Goal: Transaction & Acquisition: Purchase product/service

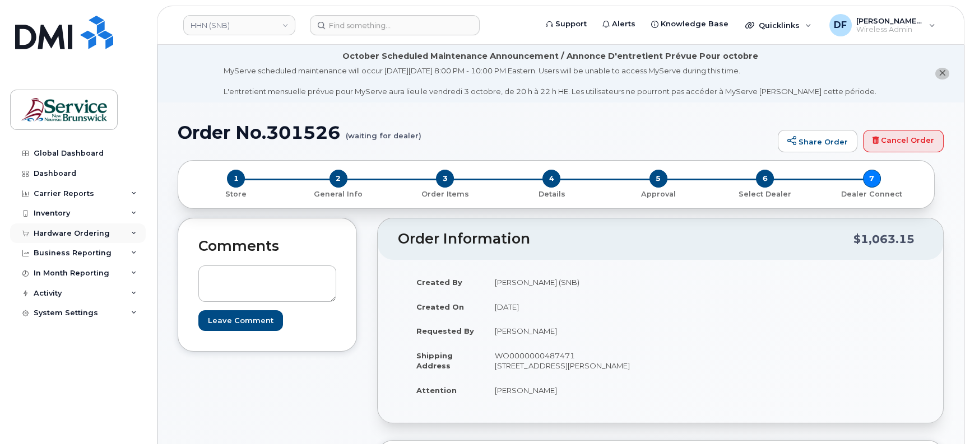
click at [53, 235] on div "Hardware Ordering" at bounding box center [72, 233] width 76 height 9
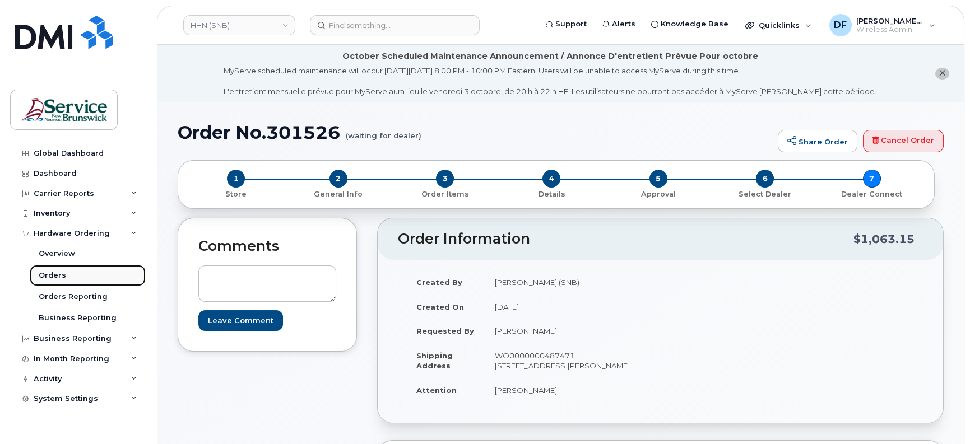
click at [70, 273] on link "Orders" at bounding box center [88, 275] width 116 height 21
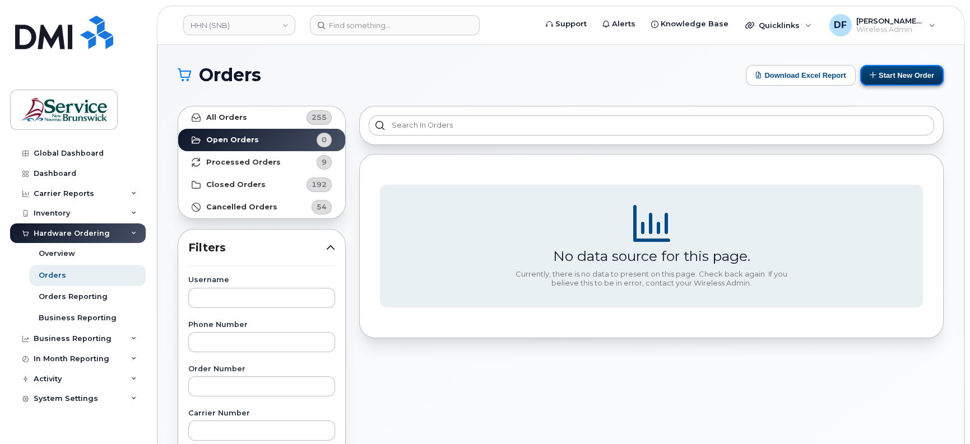
click at [890, 71] on button "Start New Order" at bounding box center [901, 75] width 83 height 21
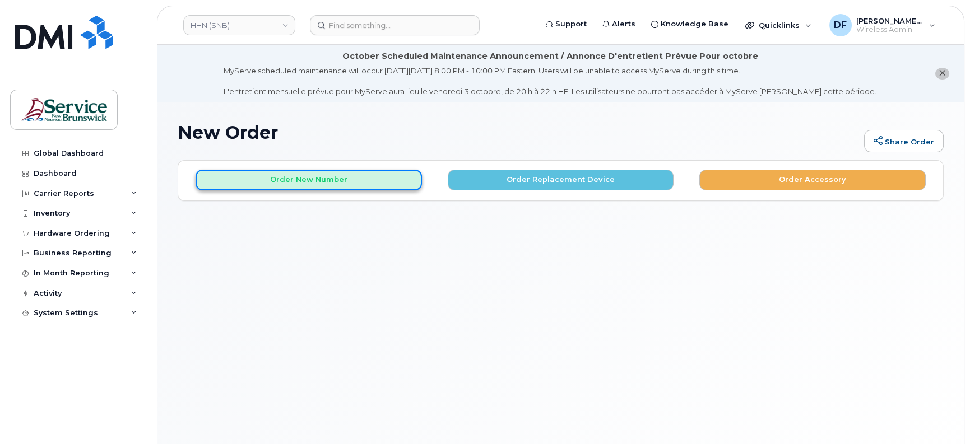
click at [322, 174] on button "Order New Number" at bounding box center [309, 180] width 226 height 21
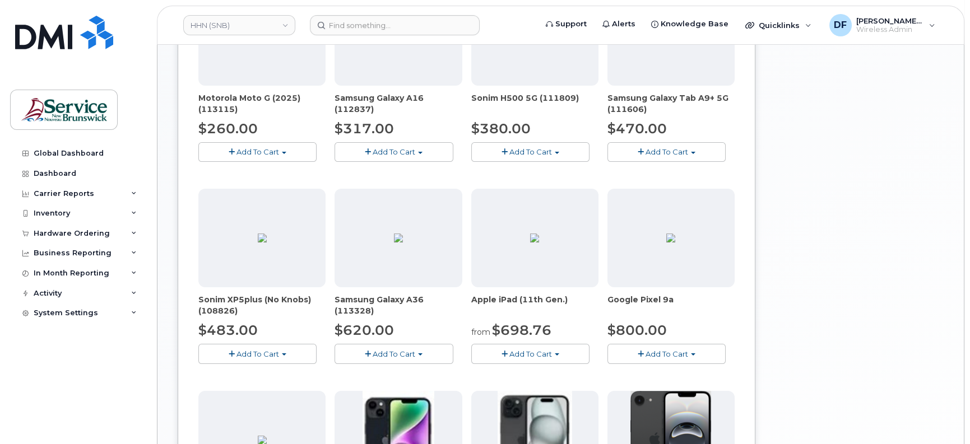
scroll to position [700, 0]
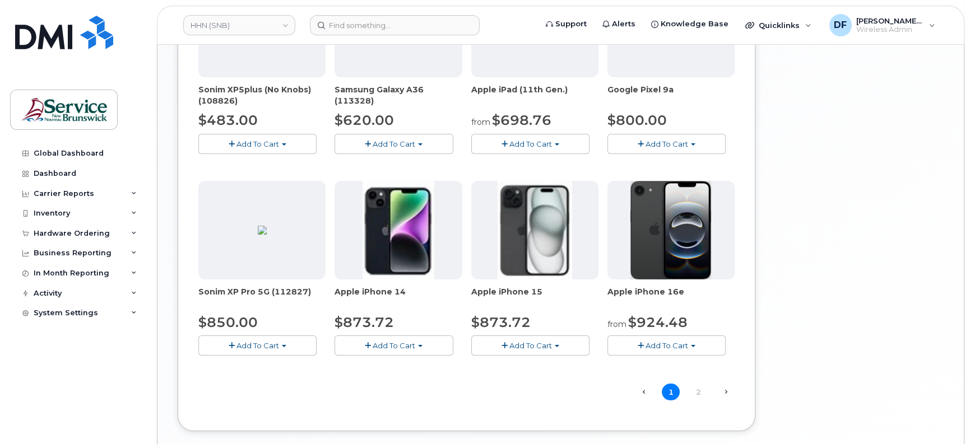
click at [656, 342] on span "Add To Cart" at bounding box center [666, 345] width 43 height 9
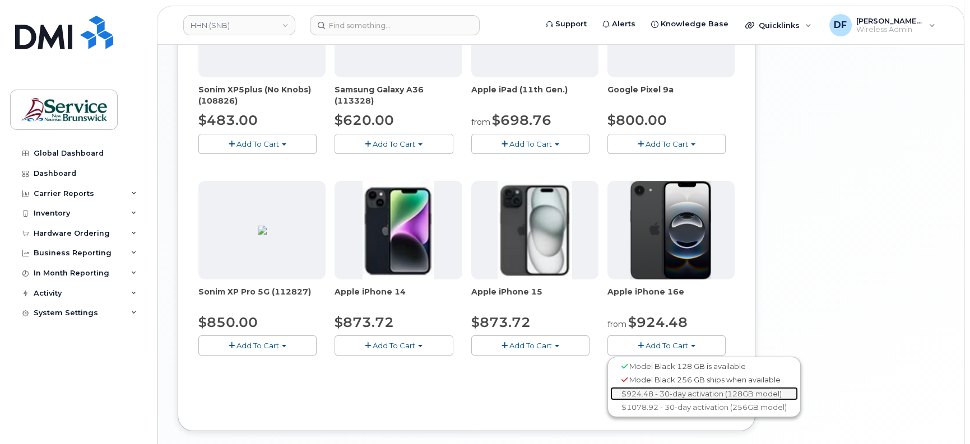
click at [662, 392] on link "$924.48 - 30-day activation (128GB model)" at bounding box center [704, 394] width 188 height 14
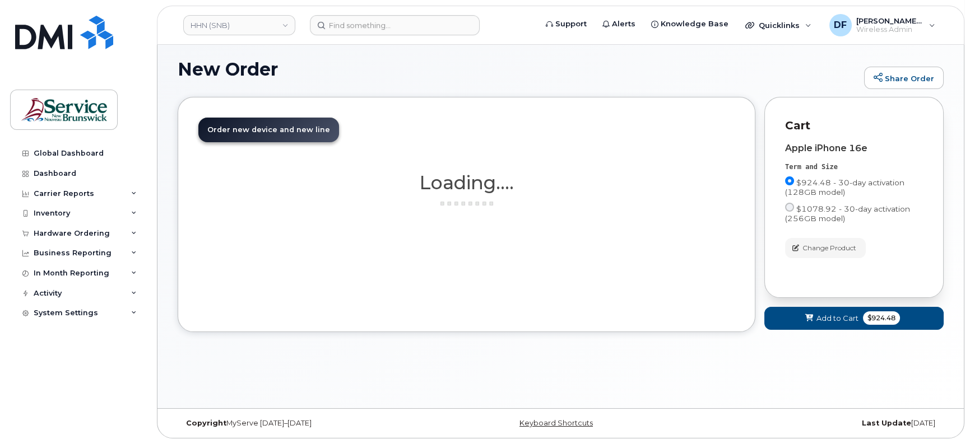
scroll to position [63, 0]
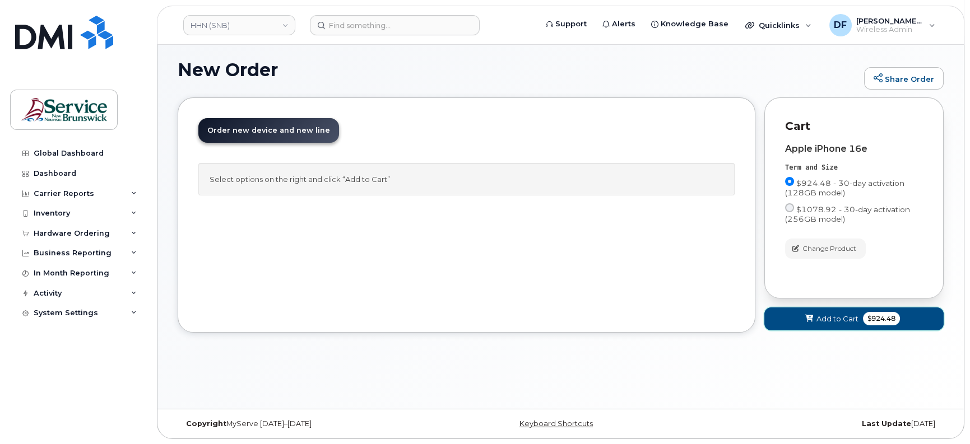
click at [836, 318] on span "Add to Cart" at bounding box center [837, 319] width 42 height 11
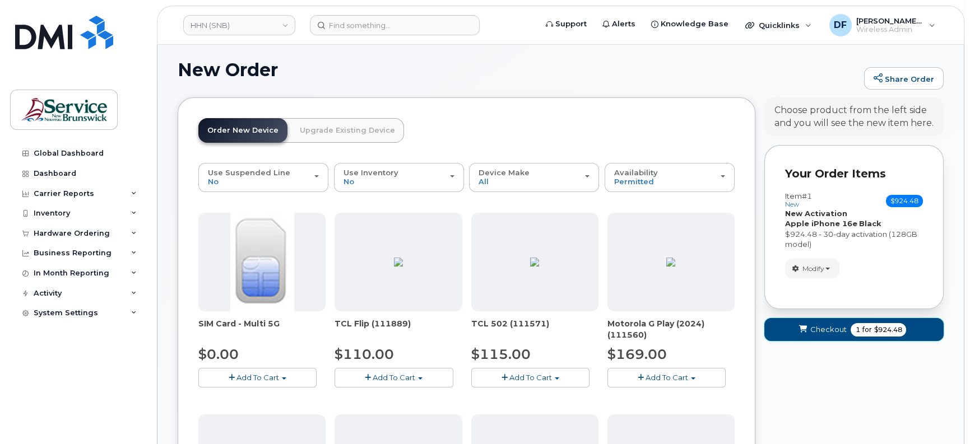
click at [835, 329] on span "Checkout" at bounding box center [827, 329] width 36 height 11
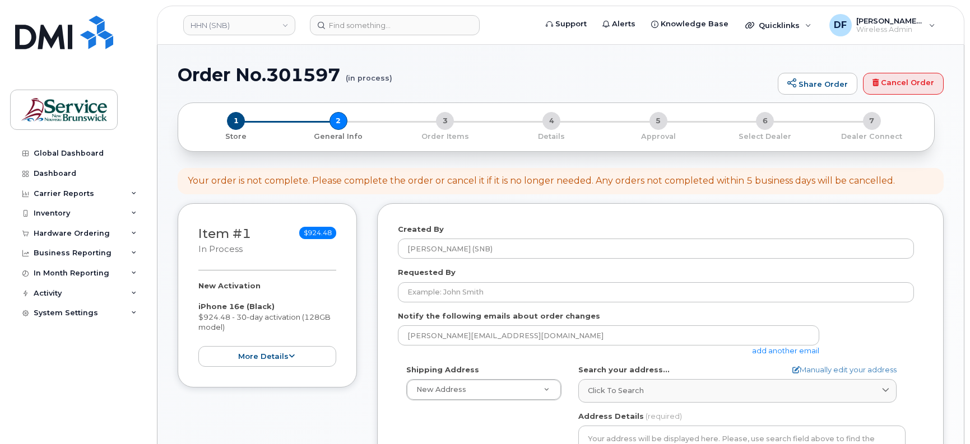
select select
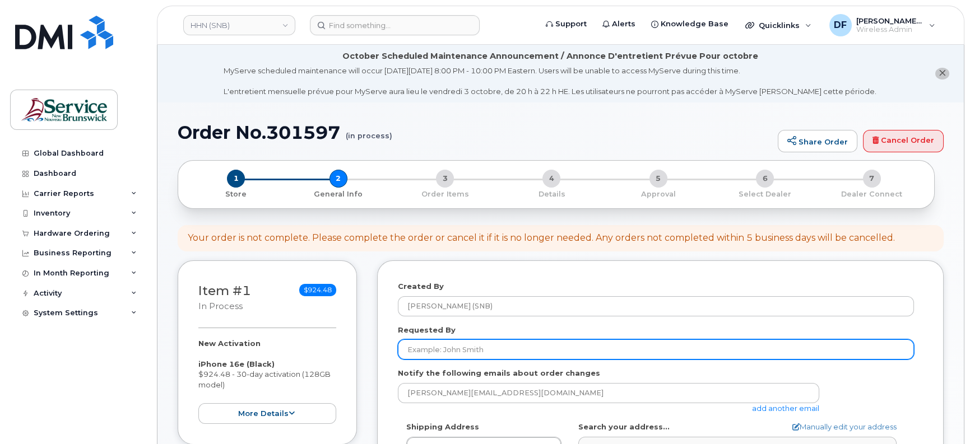
click at [415, 351] on input "Requested By" at bounding box center [656, 349] width 516 height 20
paste input "[PERSON_NAME]"
type input "[PERSON_NAME]"
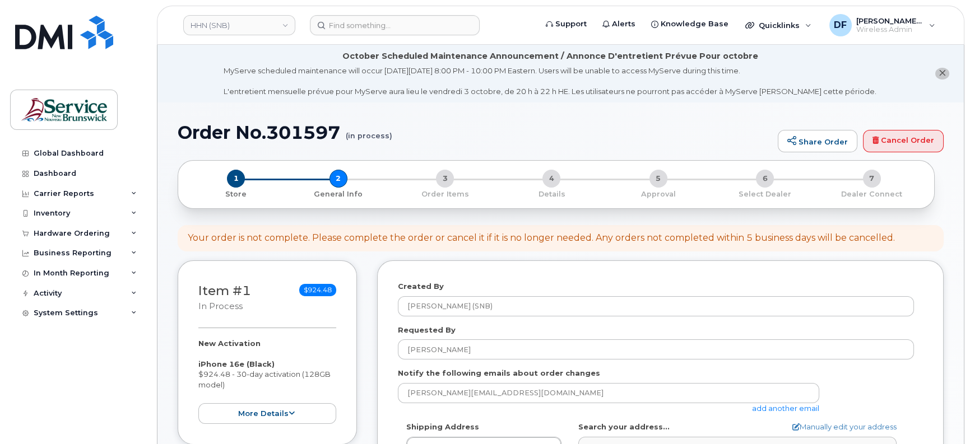
click at [533, 281] on div "Created By Doiron, Frederic (SNB)" at bounding box center [660, 298] width 525 height 35
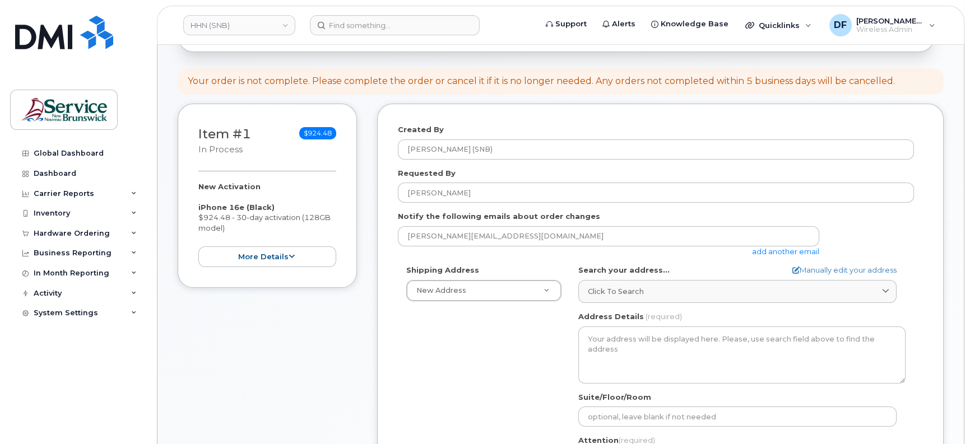
scroll to position [210, 0]
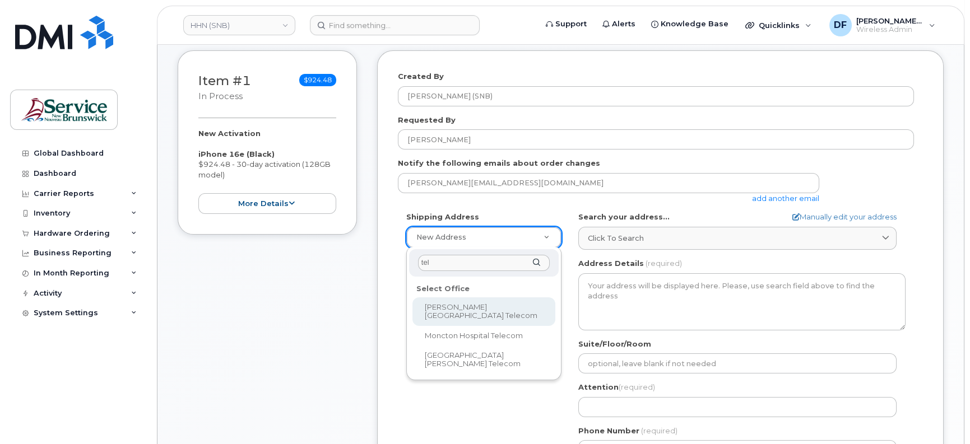
type input "tel"
select select
type textarea "985 College Hill Rd Fredericton New Brunswick E3B 4J7"
type input "Steve Sullivan"
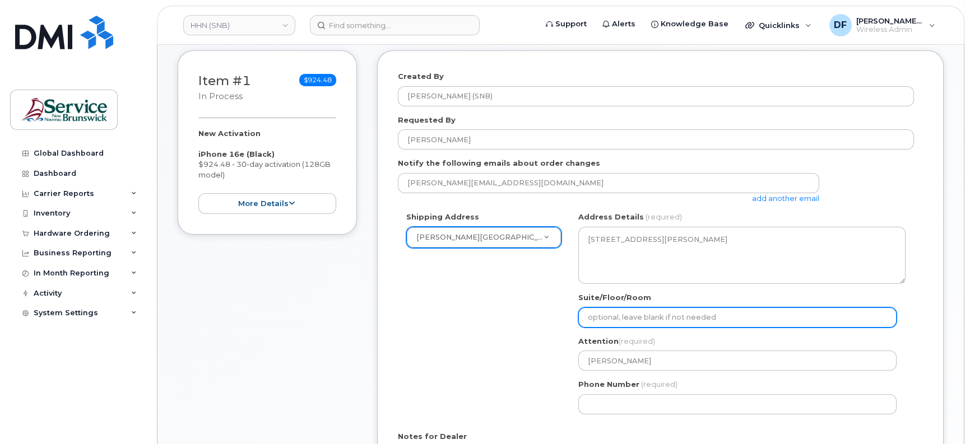
paste input "WO0000000483898"
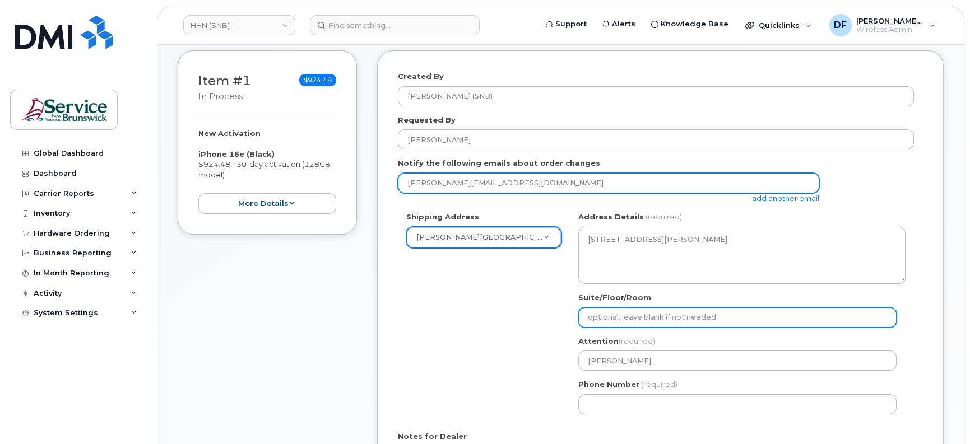
select select
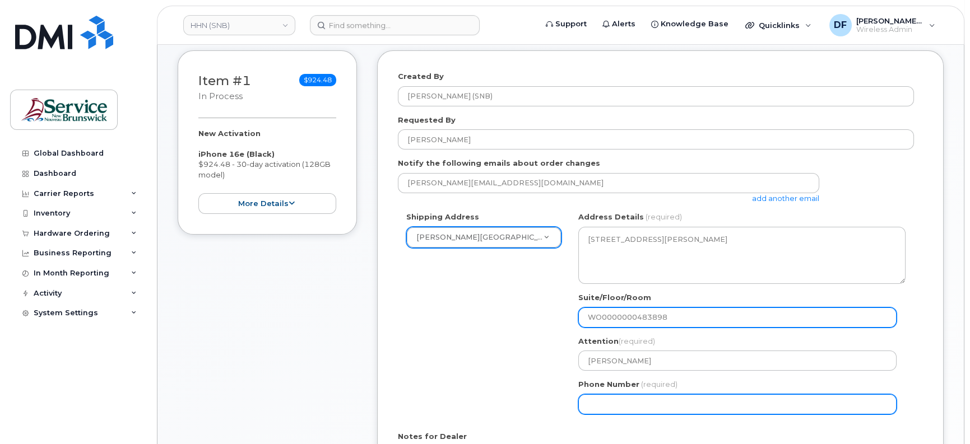
type input "WO0000000483898"
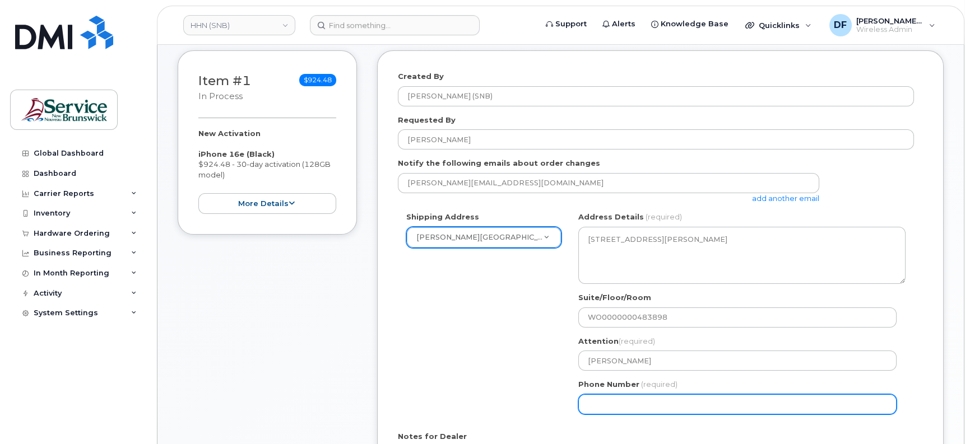
click at [598, 399] on input "Phone Number" at bounding box center [737, 404] width 318 height 20
type input "5064525433"
select select
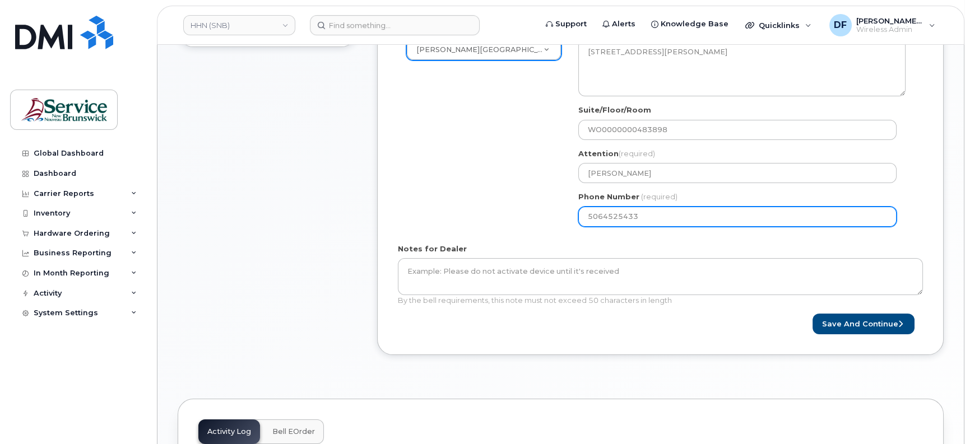
scroll to position [420, 0]
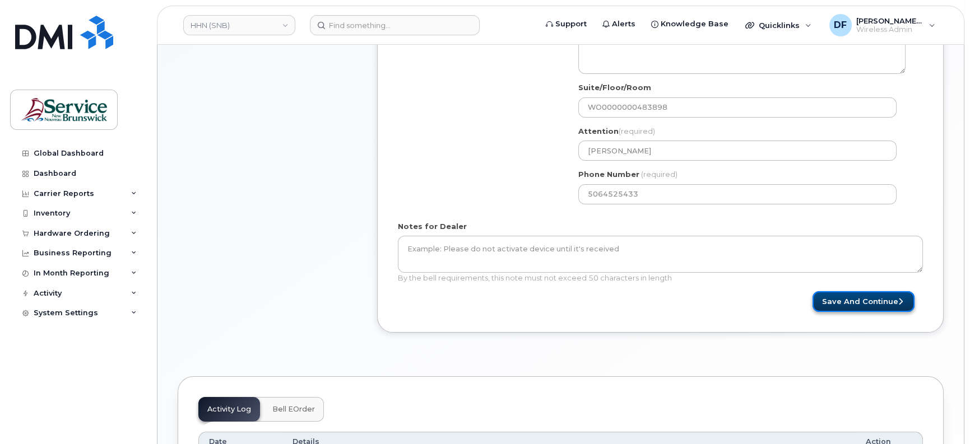
click at [850, 305] on button "Save and Continue" at bounding box center [863, 301] width 102 height 21
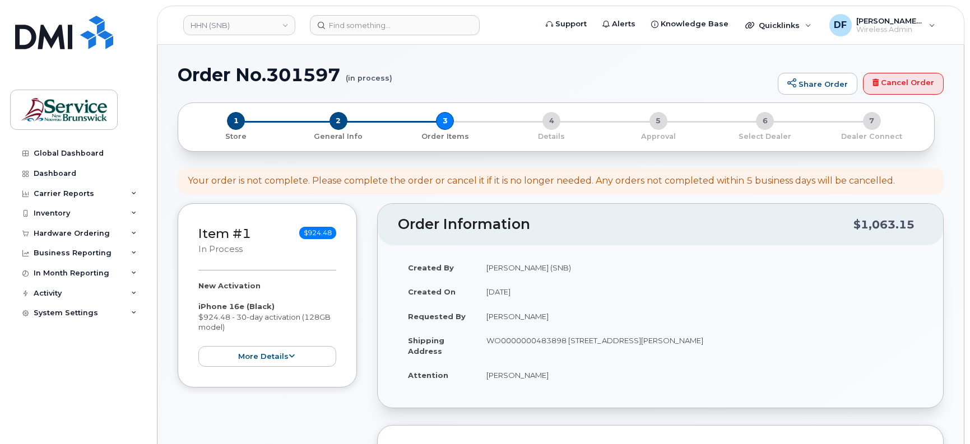
select select
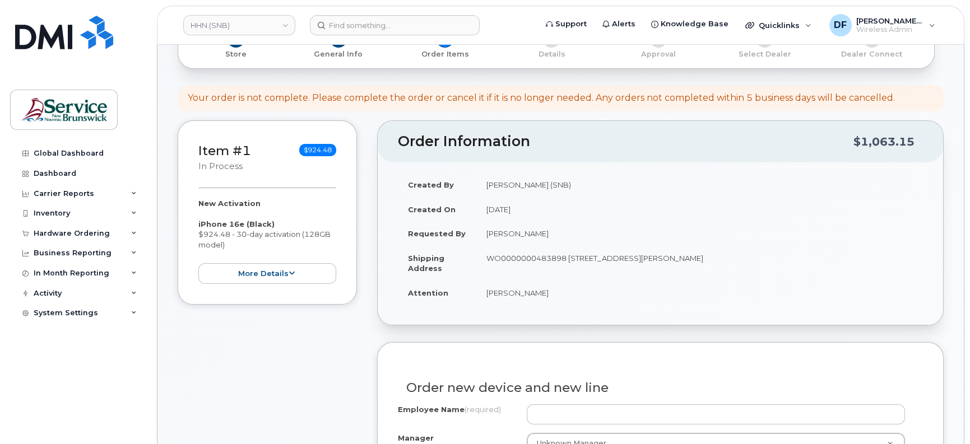
scroll to position [210, 0]
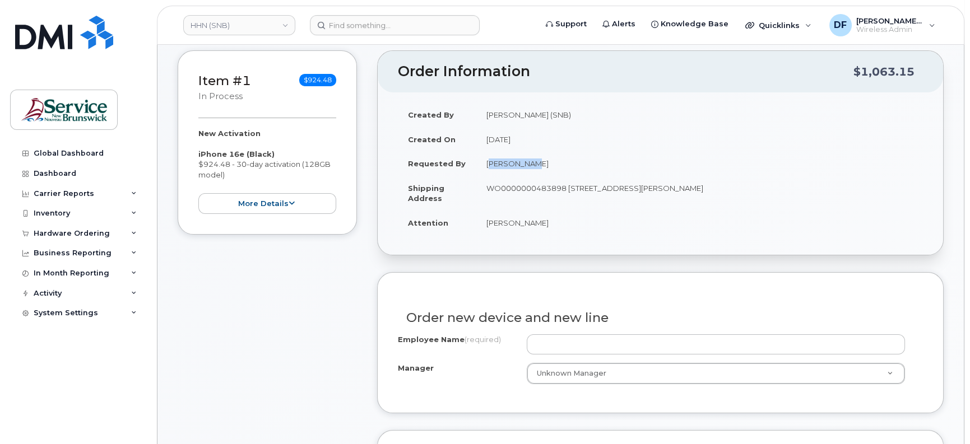
drag, startPoint x: 531, startPoint y: 165, endPoint x: 482, endPoint y: 165, distance: 48.7
click at [482, 165] on td "[PERSON_NAME]" at bounding box center [699, 163] width 446 height 25
copy td "[PERSON_NAME]"
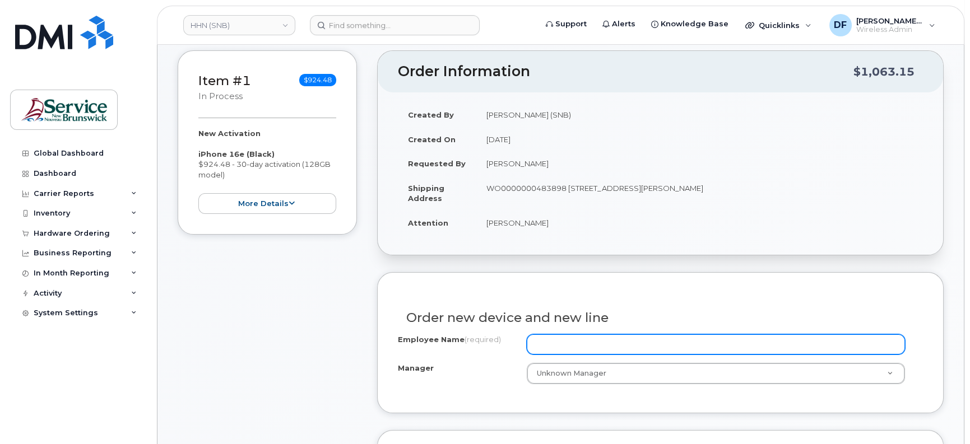
click at [556, 336] on input "Employee Name (required)" at bounding box center [716, 344] width 378 height 20
drag, startPoint x: 557, startPoint y: 331, endPoint x: 562, endPoint y: 342, distance: 12.5
paste input "[PERSON_NAME]"
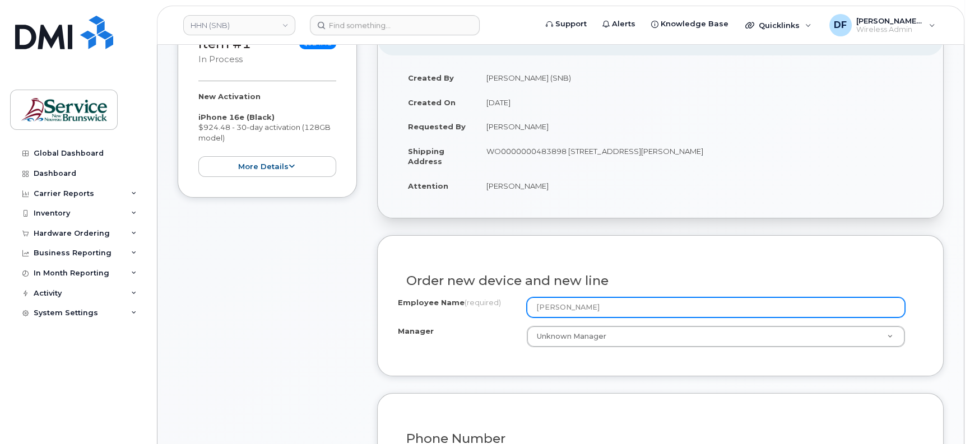
scroll to position [420, 0]
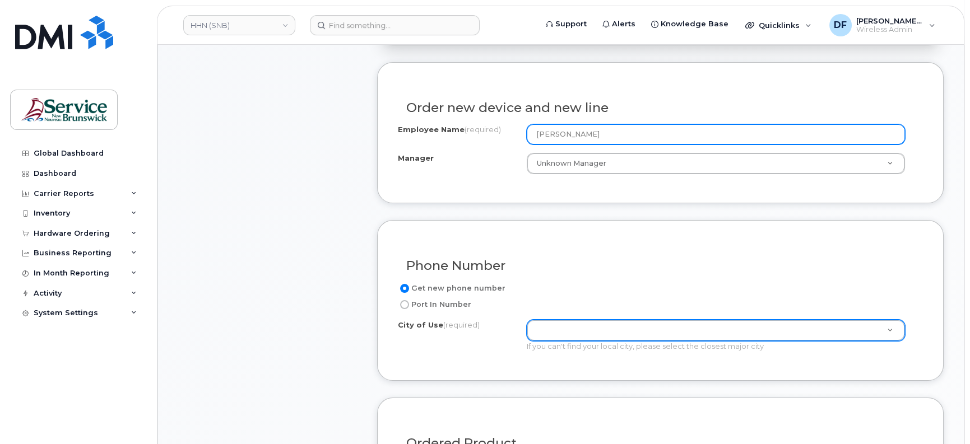
type input "[PERSON_NAME]"
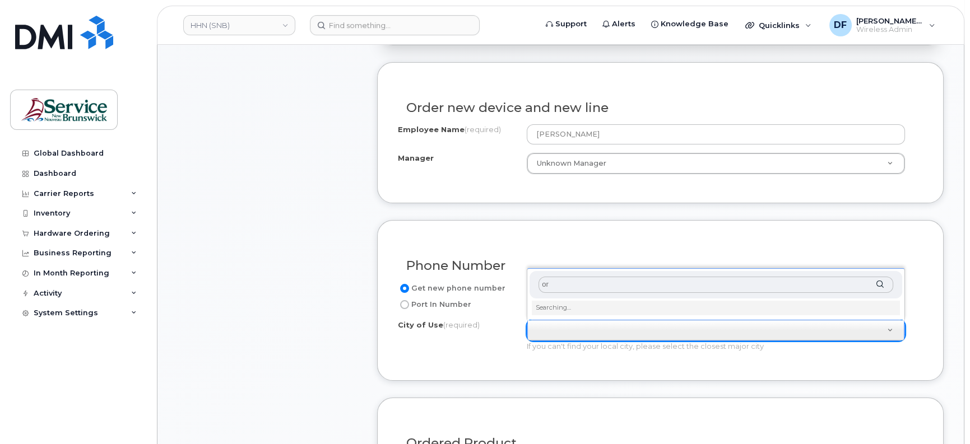
type input "o"
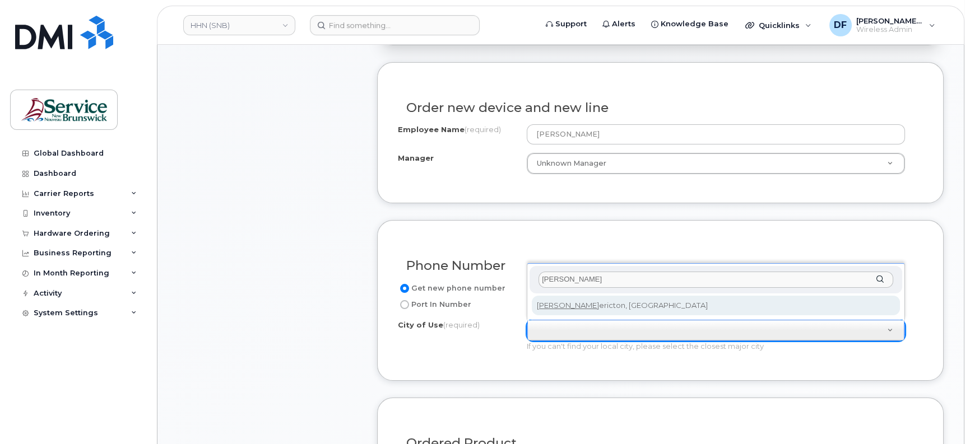
type input "fred"
type input "1578"
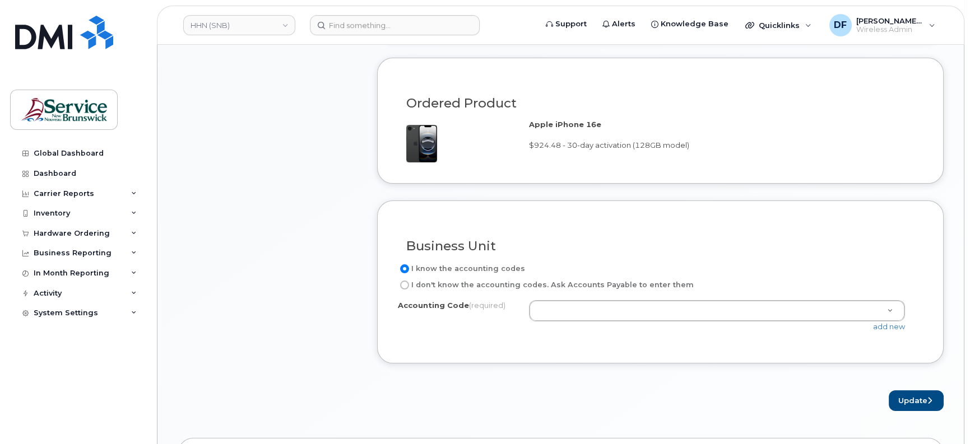
scroll to position [770, 0]
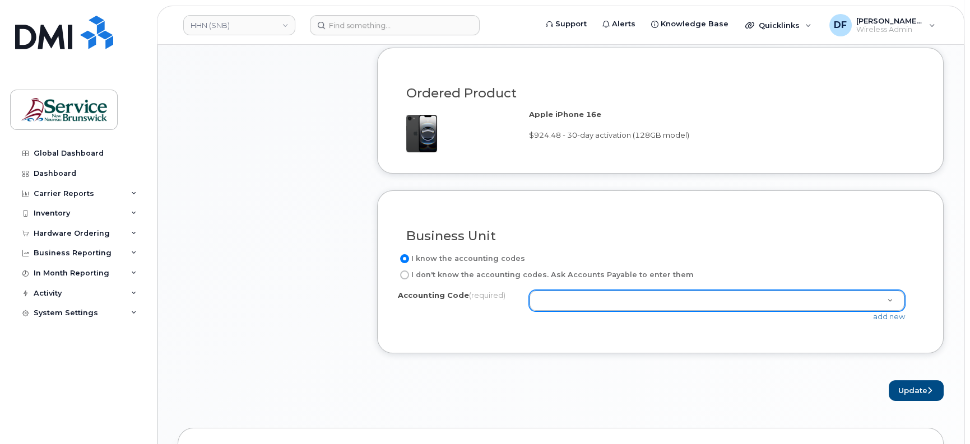
drag, startPoint x: 576, startPoint y: 287, endPoint x: 578, endPoint y: 296, distance: 8.6
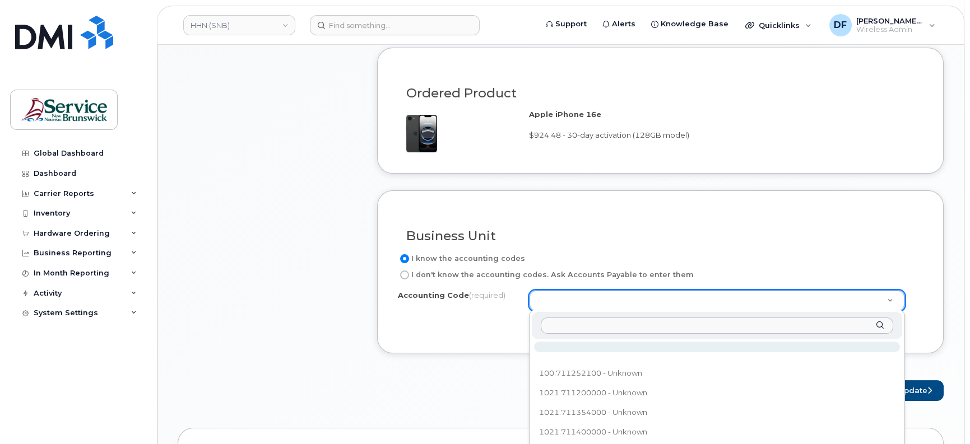
drag, startPoint x: 578, startPoint y: 298, endPoint x: 552, endPoint y: 319, distance: 33.5
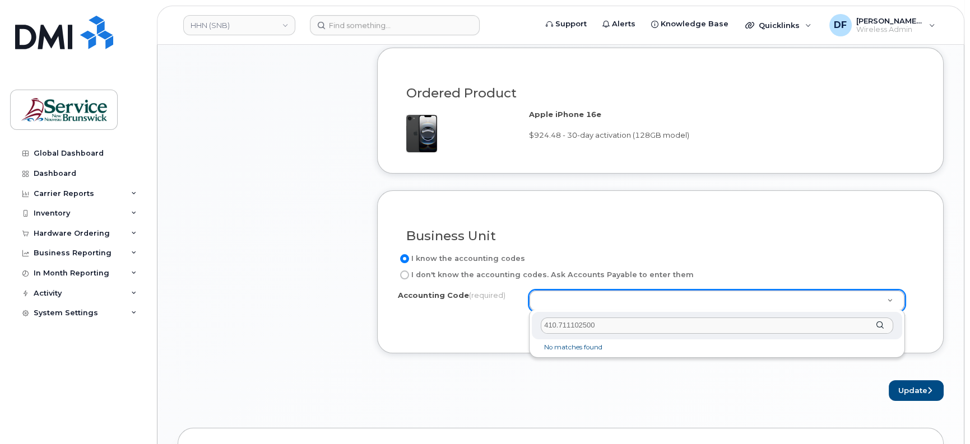
click at [556, 322] on input "410.711102500" at bounding box center [717, 326] width 352 height 16
type input "4101.711102500"
drag, startPoint x: 678, startPoint y: 324, endPoint x: 531, endPoint y: 323, distance: 146.8
click at [532, 323] on div "4101.711102500" at bounding box center [717, 325] width 370 height 27
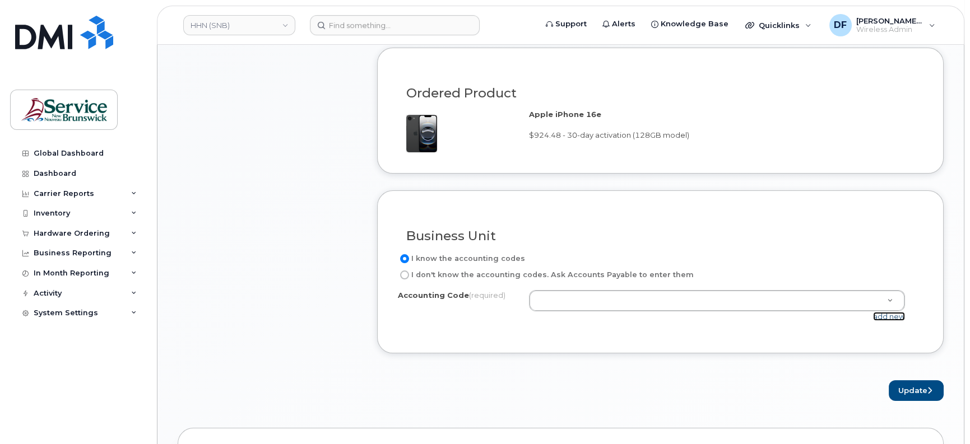
click at [883, 314] on link "add new" at bounding box center [889, 316] width 32 height 9
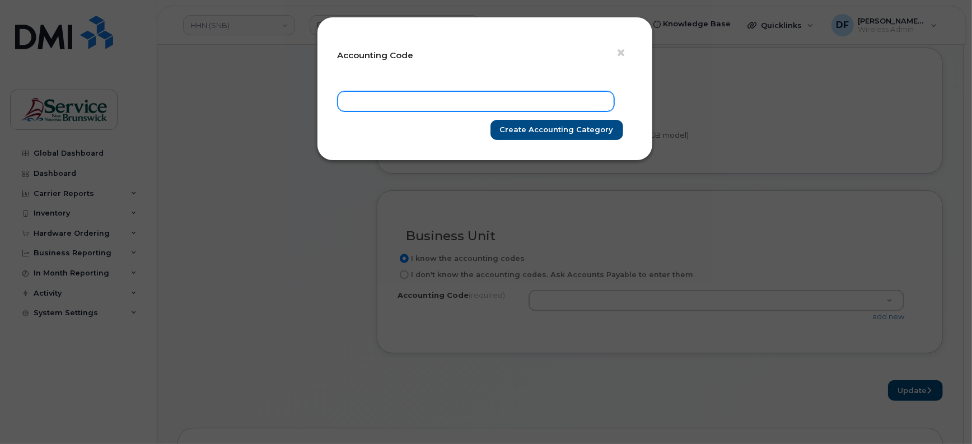
click at [516, 95] on input "text" at bounding box center [476, 101] width 277 height 20
paste input "4101.711102500"
type input "4101.711102500"
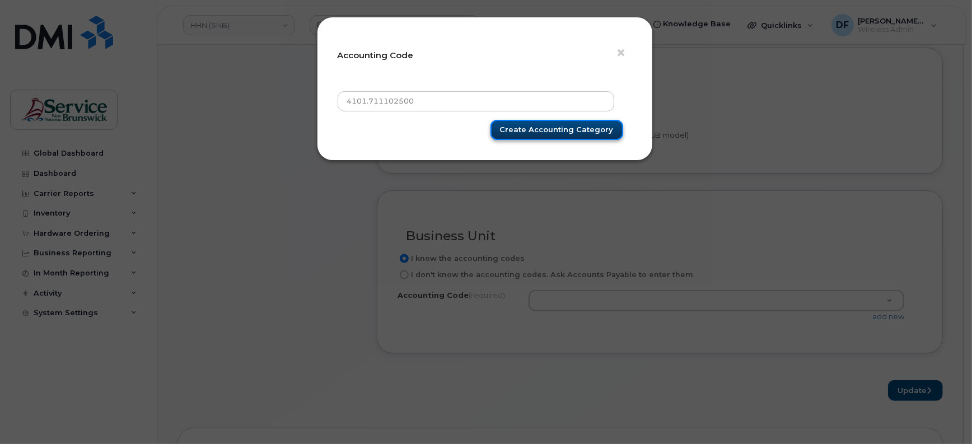
click at [525, 127] on input "Create Accounting category" at bounding box center [557, 130] width 133 height 21
type input "Create Accounting category"
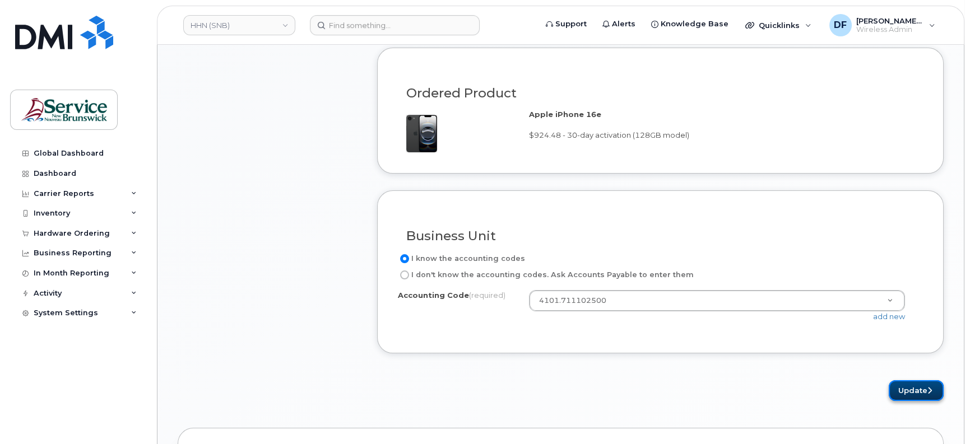
click at [934, 387] on button "Update" at bounding box center [915, 390] width 55 height 21
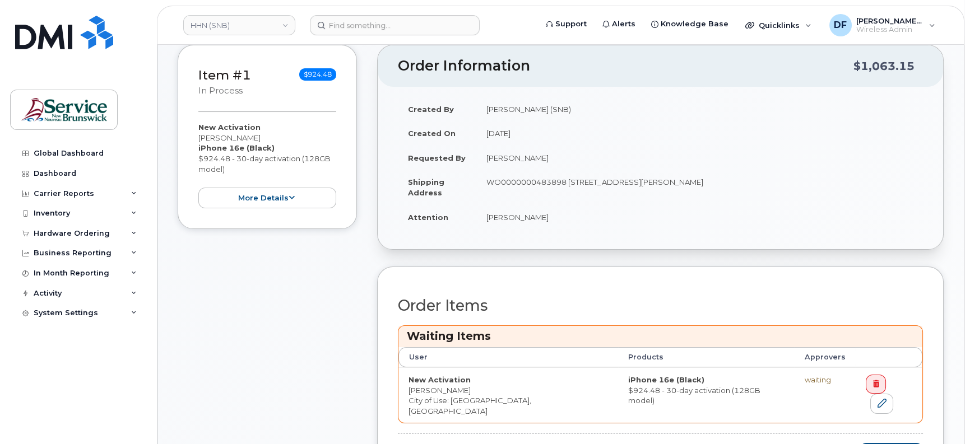
scroll to position [350, 0]
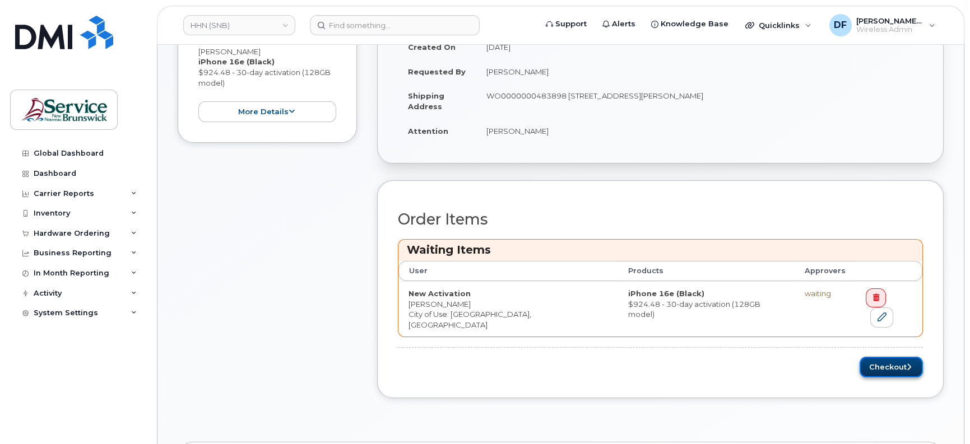
click at [891, 357] on button "Checkout" at bounding box center [890, 367] width 63 height 21
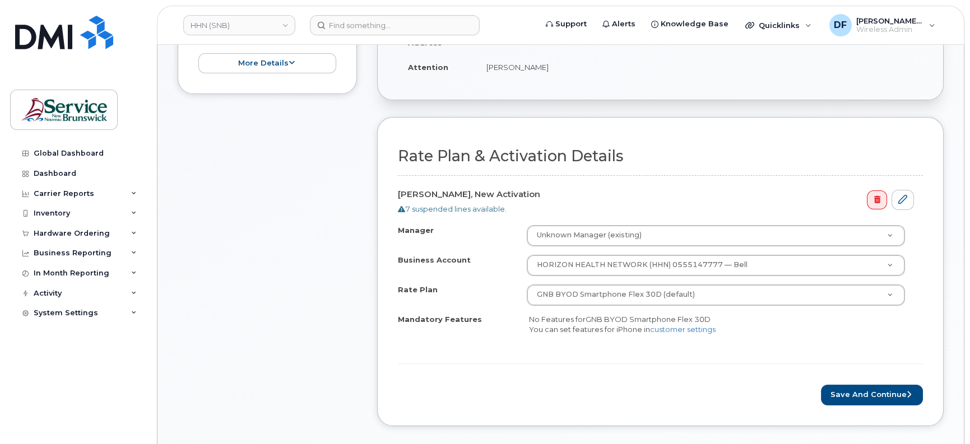
scroll to position [350, 0]
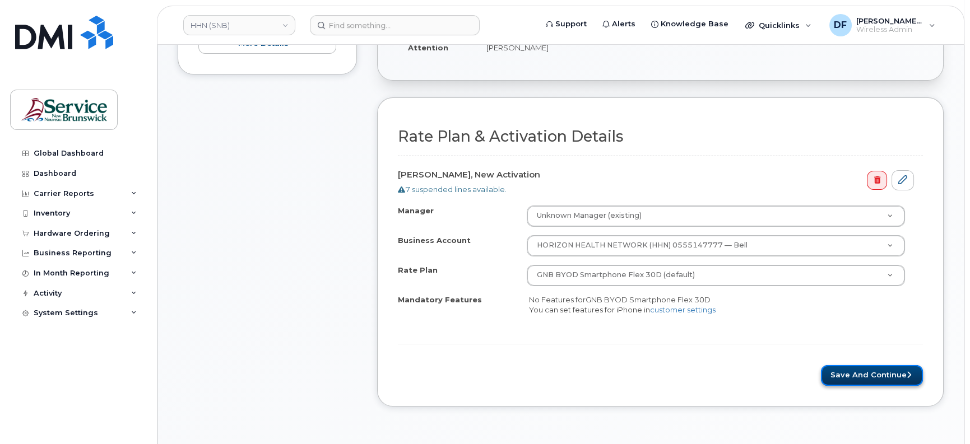
click at [860, 366] on button "Save and Continue" at bounding box center [872, 375] width 102 height 21
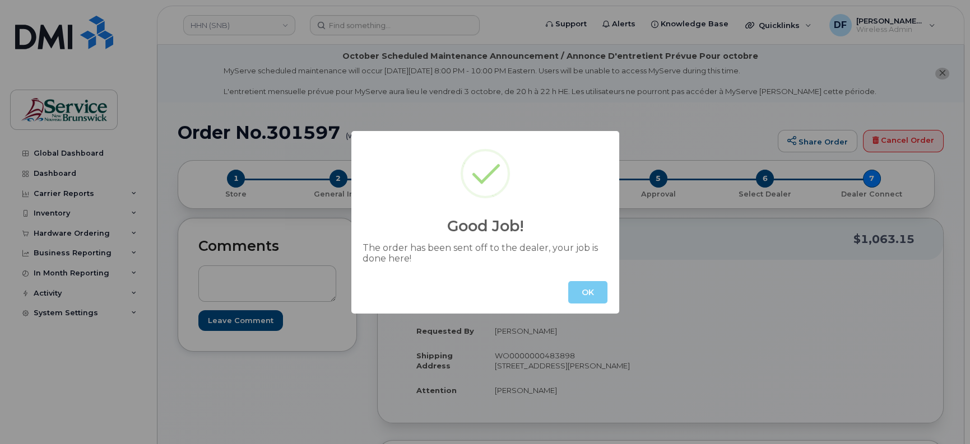
click at [577, 286] on button "OK" at bounding box center [587, 292] width 39 height 22
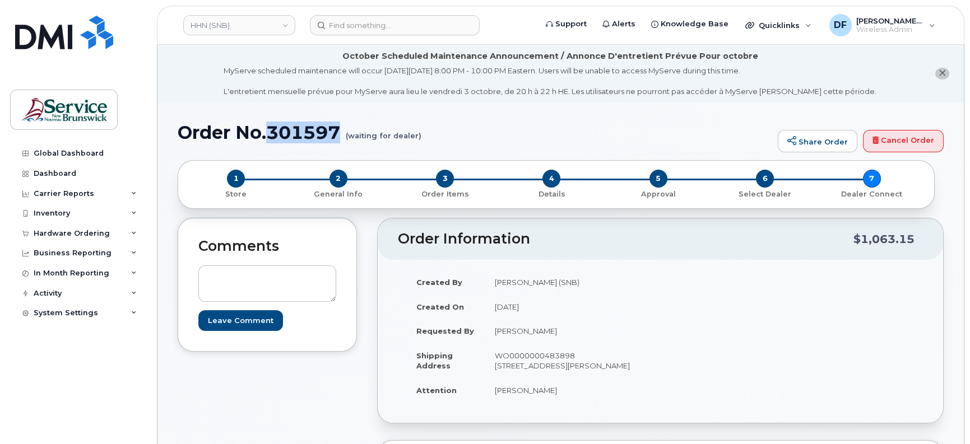
drag, startPoint x: 337, startPoint y: 133, endPoint x: 273, endPoint y: 122, distance: 65.4
click at [273, 123] on h1 "Order No.301597 (waiting for dealer)" at bounding box center [475, 133] width 594 height 20
copy h1 "301597"
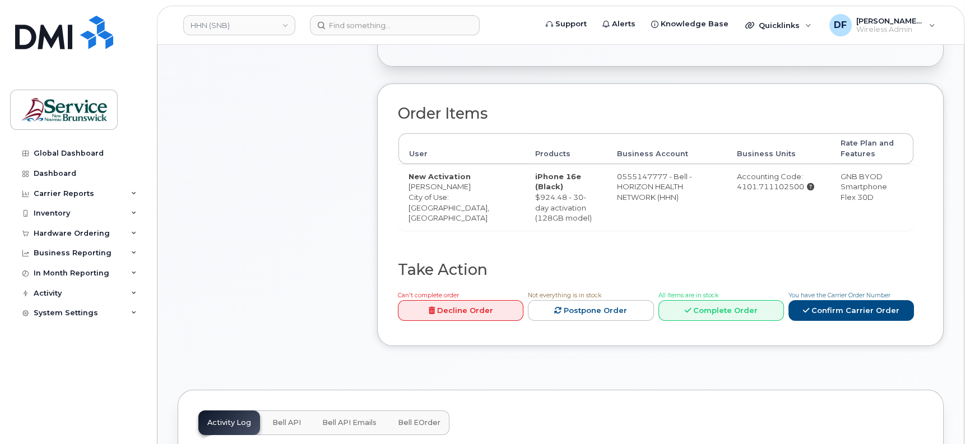
scroll to position [490, 0]
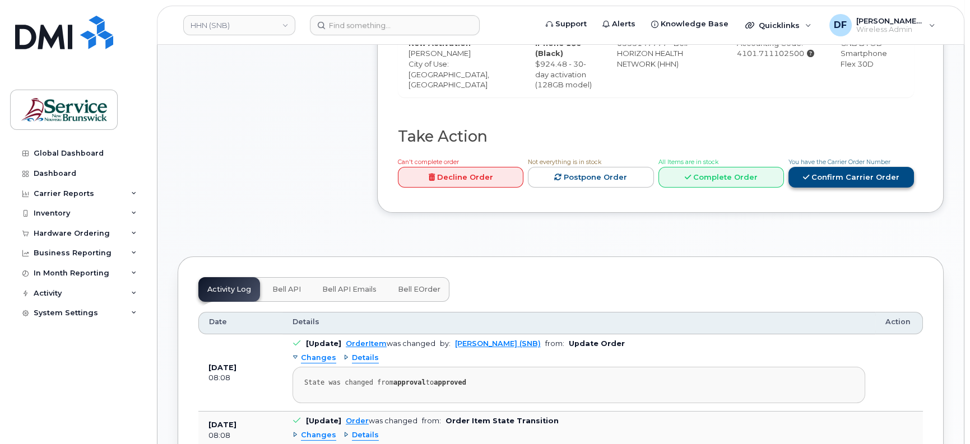
click at [834, 177] on link "Confirm Carrier Order" at bounding box center [850, 177] width 125 height 21
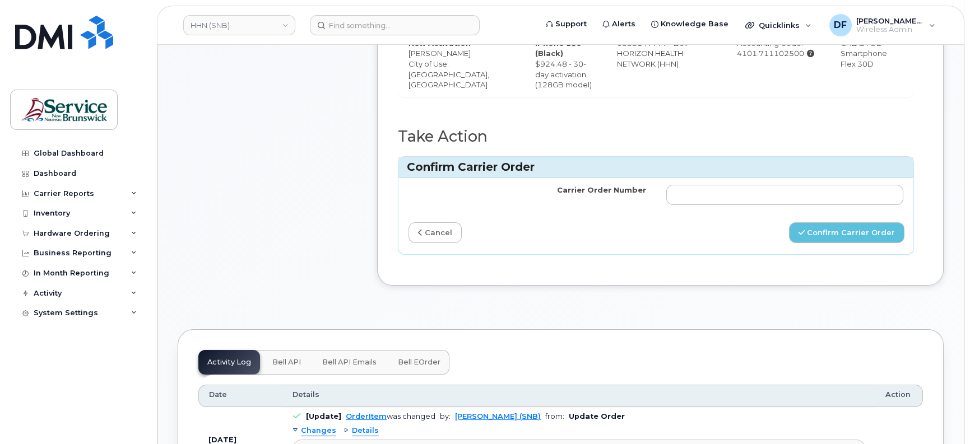
drag, startPoint x: 690, startPoint y: 186, endPoint x: 588, endPoint y: 218, distance: 107.0
click at [589, 218] on div "Carrier Order Number cancel Confirm Carrier Order" at bounding box center [655, 216] width 515 height 76
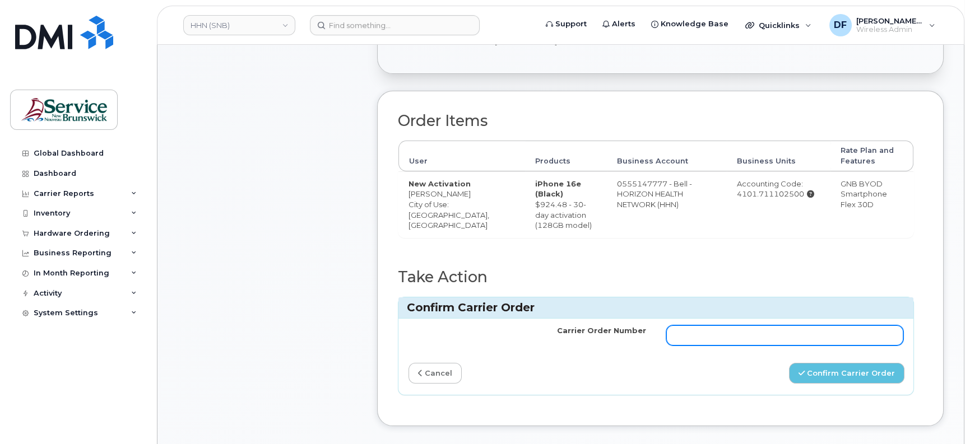
scroll to position [350, 0]
paste input "301597"
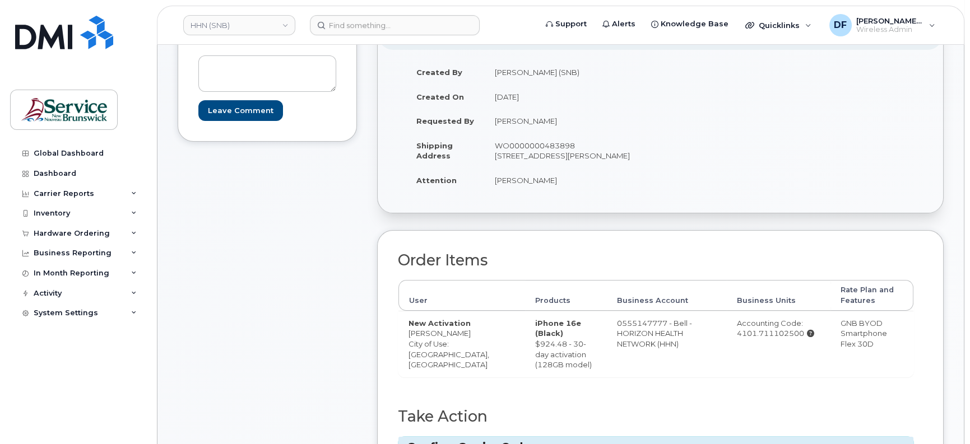
scroll to position [0, 0]
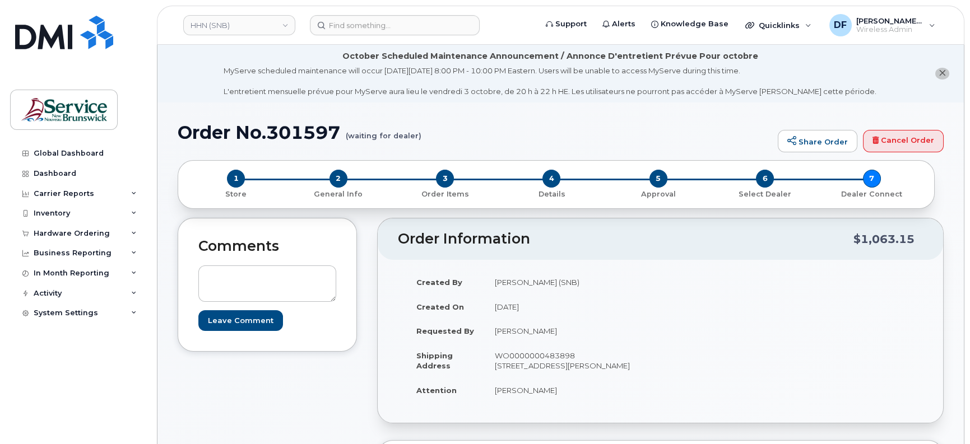
type input "301597"
click at [96, 231] on div "Hardware Ordering" at bounding box center [72, 233] width 76 height 9
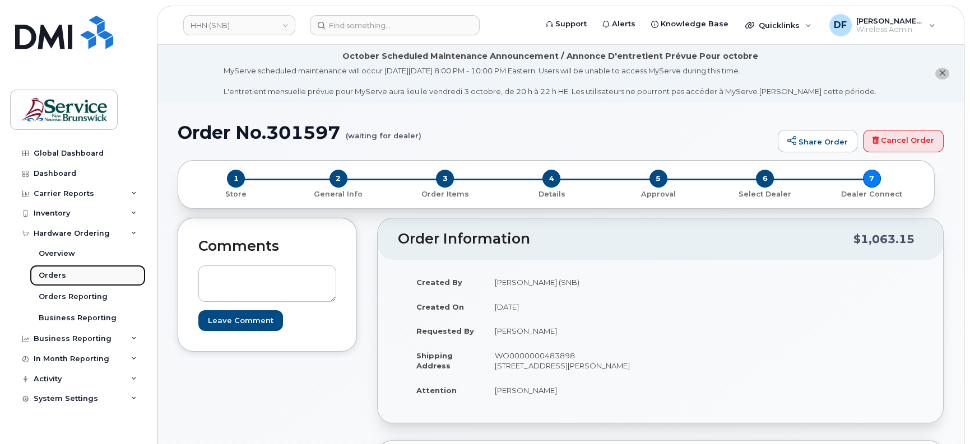
click at [59, 274] on div "Orders" at bounding box center [52, 276] width 27 height 10
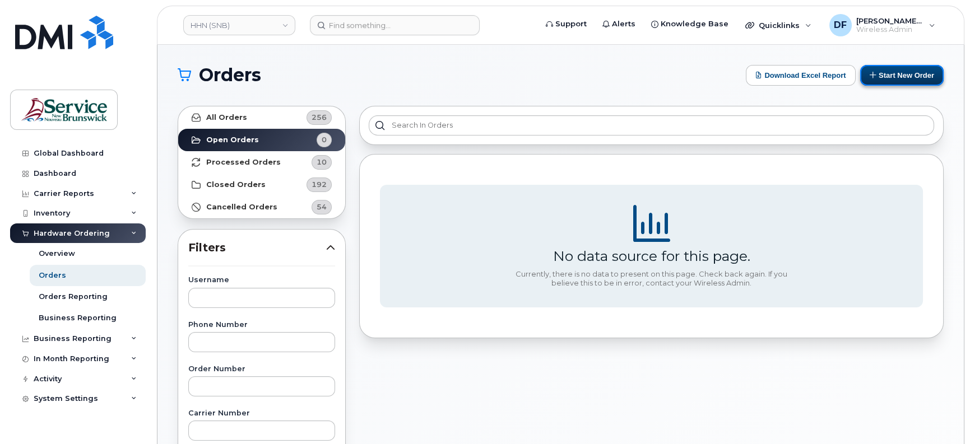
click at [889, 73] on button "Start New Order" at bounding box center [901, 75] width 83 height 21
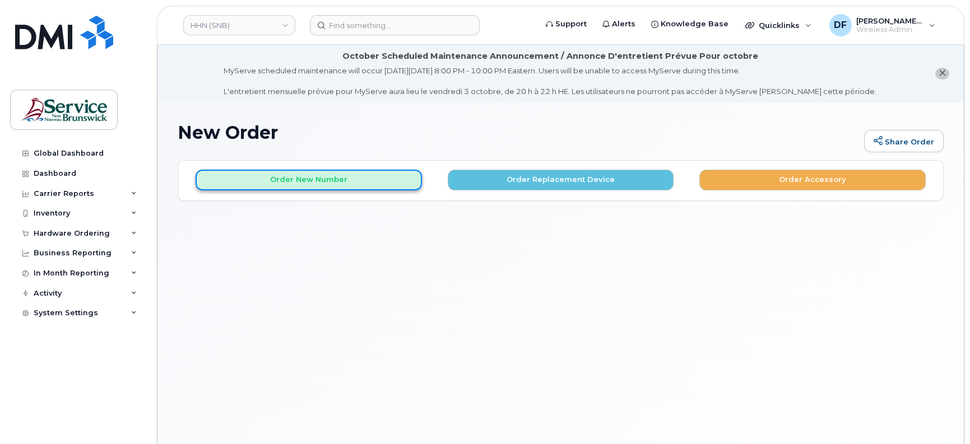
click at [390, 176] on button "Order New Number" at bounding box center [309, 180] width 226 height 21
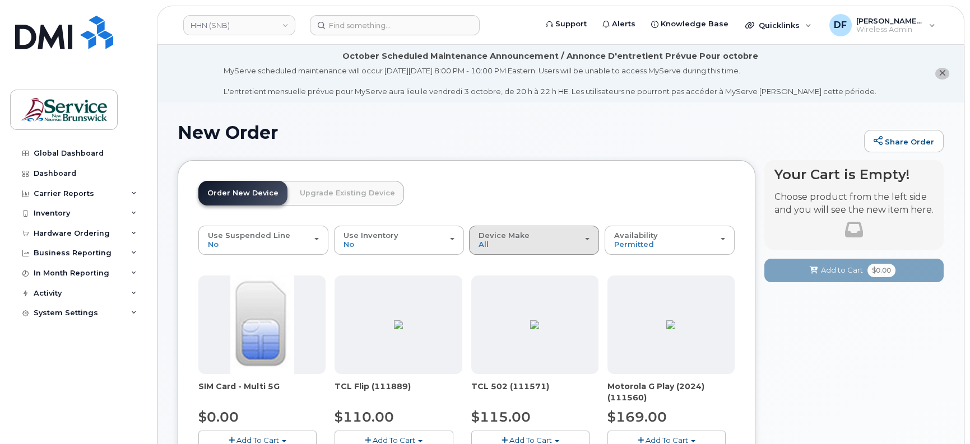
click at [515, 248] on div "Device Make All Aircard Android Cell Phone iPhone Tablet" at bounding box center [533, 239] width 111 height 17
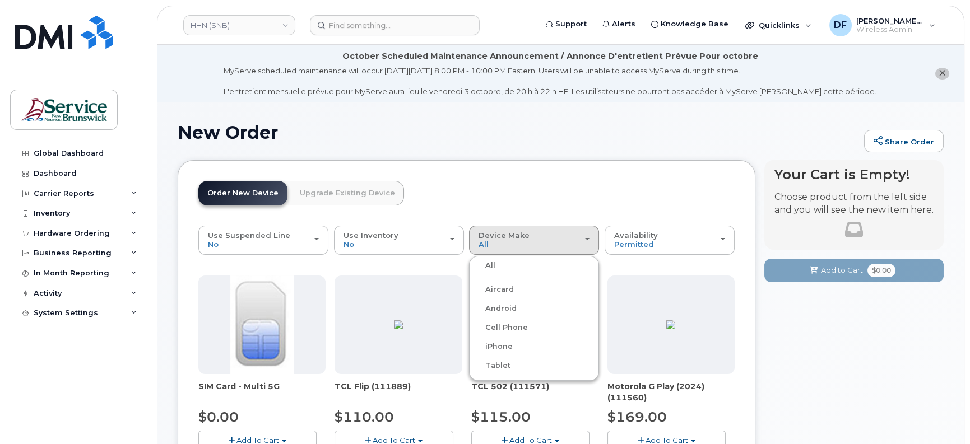
click at [505, 342] on label "iPhone" at bounding box center [492, 346] width 41 height 13
click at [0, 0] on input "iPhone" at bounding box center [0, 0] width 0 height 0
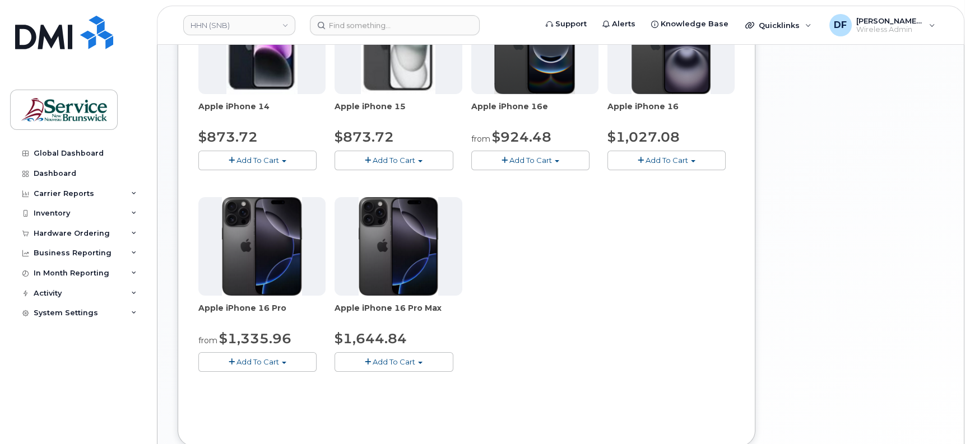
scroll to position [210, 0]
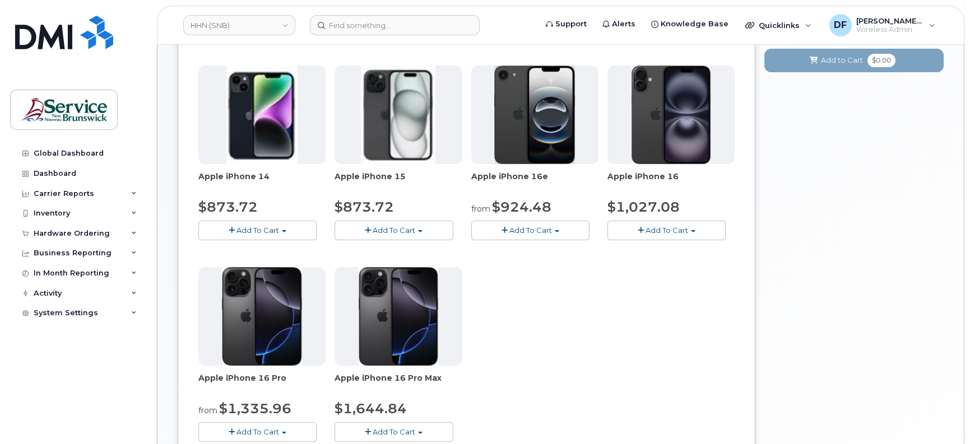
click at [969, 146] on html "HHN (SNB) Support Alerts Knowledge Base Quicklinks Suspend / Cancel Device Chan…" at bounding box center [485, 189] width 970 height 799
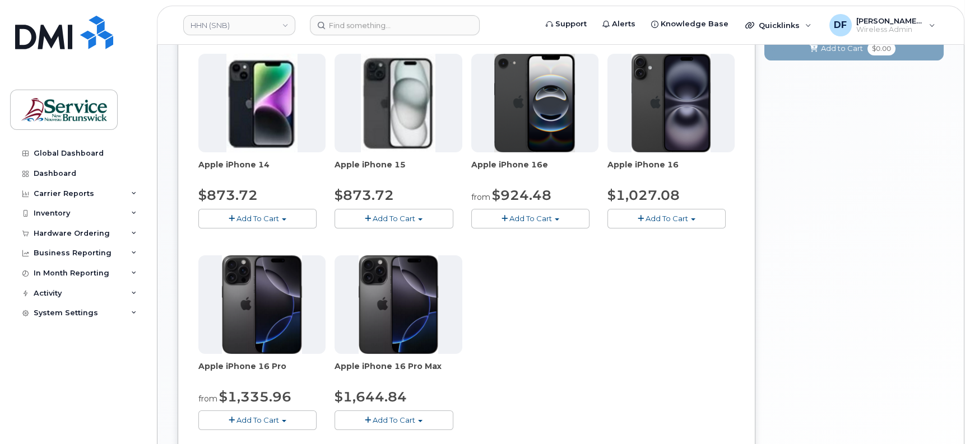
scroll to position [224, 0]
